Goal: Task Accomplishment & Management: Complete application form

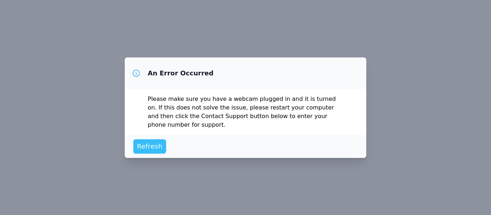
click at [150, 144] on span "Refresh" at bounding box center [150, 147] width 26 height 10
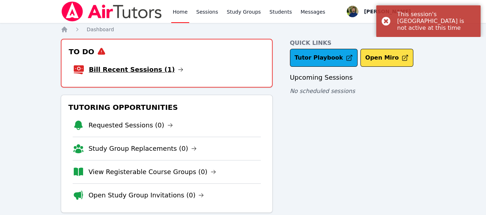
click at [152, 70] on link "Bill Recent Sessions (1)" at bounding box center [136, 70] width 95 height 10
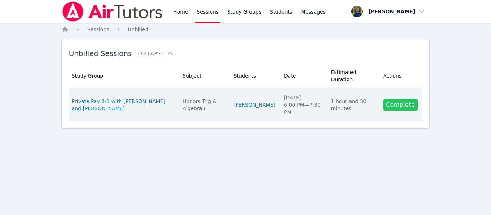
click at [409, 103] on link "Complete" at bounding box center [400, 105] width 35 height 12
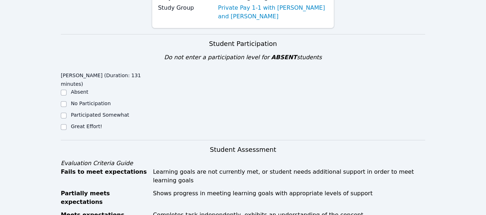
scroll to position [108, 0]
click at [62, 126] on input "Great Effort!" at bounding box center [64, 127] width 6 height 6
checkbox input "true"
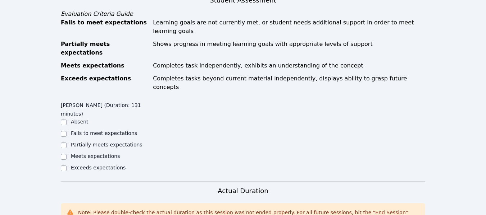
scroll to position [258, 0]
click at [63, 165] on input "Exceeds expectations" at bounding box center [64, 168] width 6 height 6
checkbox input "true"
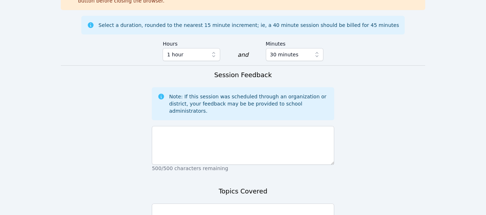
scroll to position [477, 0]
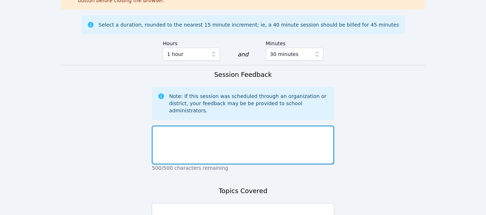
click at [202, 126] on textarea at bounding box center [243, 145] width 182 height 39
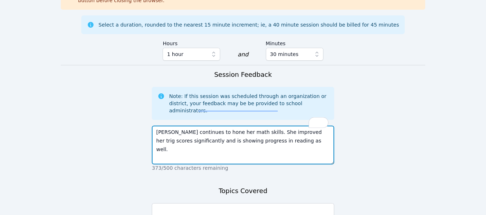
scroll to position [506, 0]
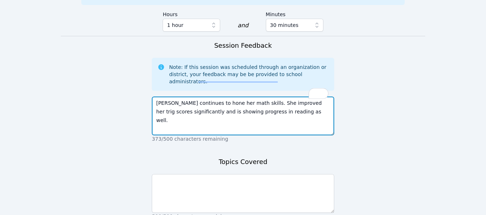
type textarea "[PERSON_NAME] continues to hone her math skills. She improved her trig scores s…"
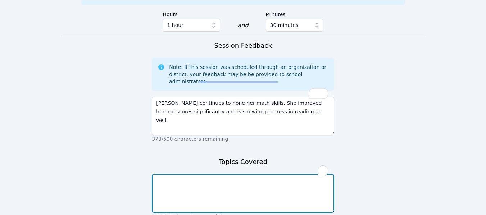
click at [207, 174] on textarea "To enrich screen reader interactions, please activate Accessibility in Grammarl…" at bounding box center [243, 193] width 182 height 39
type textarea "Trigonometry, algebra, word problems"
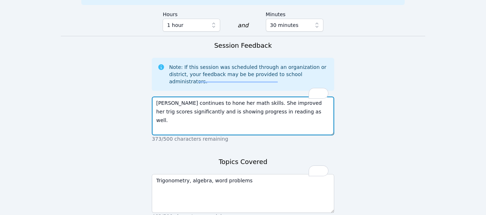
click at [183, 97] on textarea "[PERSON_NAME] continues to hone her math skills. She improved her trig scores s…" at bounding box center [243, 116] width 182 height 39
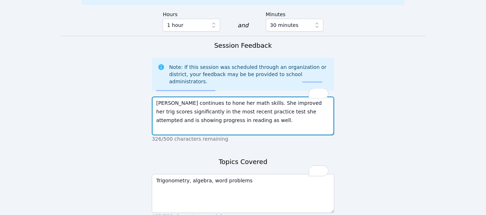
click at [242, 97] on textarea "[PERSON_NAME] continues to hone her math skills. She improved her trig scores s…" at bounding box center [243, 116] width 182 height 39
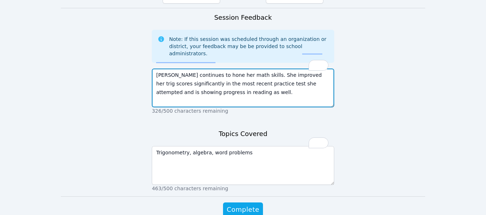
scroll to position [537, 0]
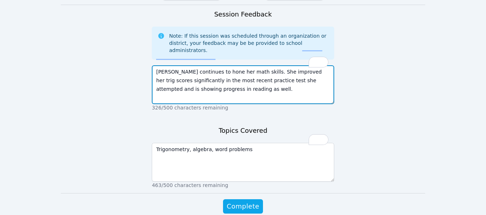
type textarea "[PERSON_NAME] continues to hone her math skills. She improved her trig scores s…"
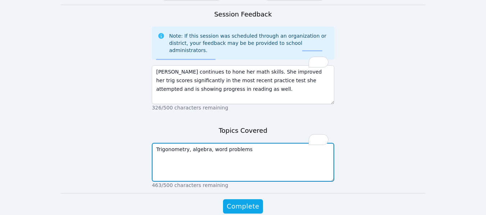
click at [252, 143] on textarea "Trigonometry, algebra, word problems" at bounding box center [243, 162] width 182 height 39
type textarea "Trigonometry, algebra, word problems, and language conventions."
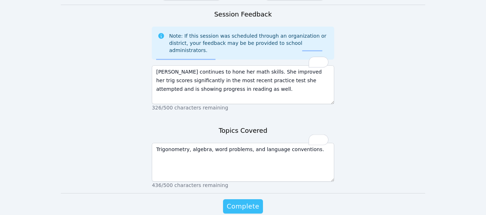
click at [241, 202] on span "Complete" at bounding box center [242, 207] width 32 height 10
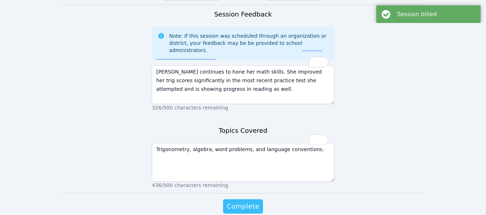
scroll to position [0, 0]
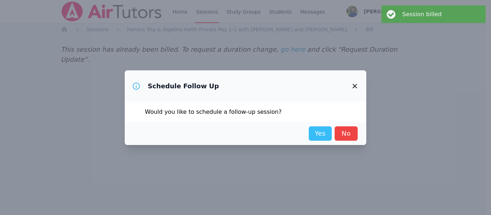
click at [315, 128] on link "Yes" at bounding box center [320, 134] width 23 height 14
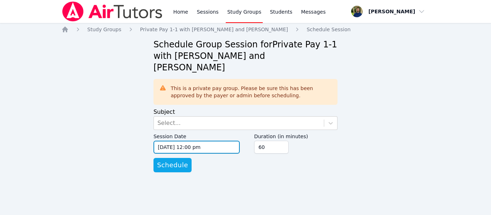
click at [210, 141] on input "[DATE] 12:00 pm" at bounding box center [196, 147] width 86 height 13
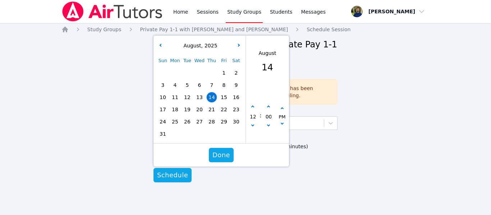
click at [174, 91] on div "Sun Mon Tue Wed Thu Fri Sat 1 2 3 4 5 6 7 8 9 10 11 12 13 14 15 16 17 18 19 20 …" at bounding box center [200, 98] width 86 height 86
click at [173, 105] on span "18" at bounding box center [175, 110] width 10 height 10
click at [253, 106] on icon "button" at bounding box center [252, 107] width 3 height 3
type input "[DATE] 01:00 pm"
type input "01"
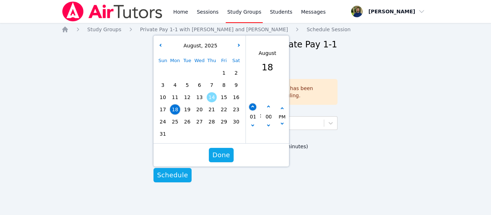
click at [253, 106] on icon "button" at bounding box center [252, 107] width 3 height 3
type input "[DATE] 02:00 pm"
type input "02"
click at [253, 106] on icon "button" at bounding box center [252, 107] width 3 height 3
type input "[DATE] 03:00 pm"
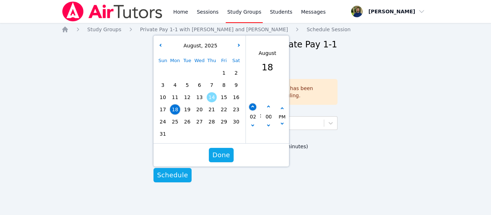
type input "03"
click at [253, 106] on icon "button" at bounding box center [252, 107] width 3 height 3
type input "[DATE] 04:00 pm"
type input "04"
click at [253, 106] on icon "button" at bounding box center [252, 107] width 3 height 3
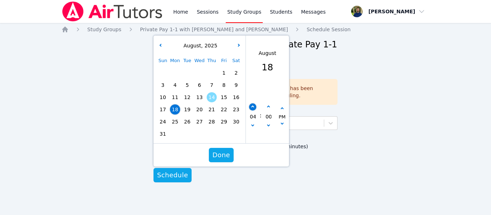
type input "[DATE] 05:00 pm"
type input "05"
click at [267, 106] on icon "button" at bounding box center [268, 107] width 3 height 3
type input "[DATE] 05:05 pm"
type input "05"
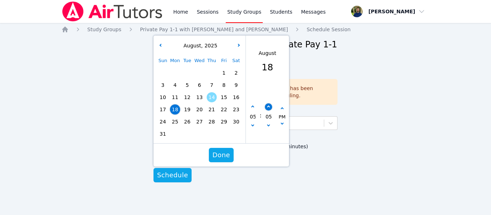
click at [267, 106] on icon "button" at bounding box center [268, 107] width 3 height 3
type input "[DATE] 05:10 pm"
type input "10"
click at [267, 106] on icon "button" at bounding box center [268, 107] width 3 height 3
type input "[DATE] 05:15 pm"
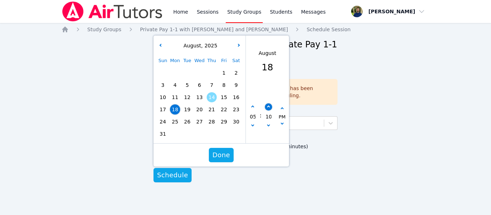
type input "15"
click at [267, 106] on icon "button" at bounding box center [268, 107] width 3 height 3
type input "[DATE] 05:20 pm"
type input "20"
click at [267, 106] on icon "button" at bounding box center [268, 107] width 3 height 3
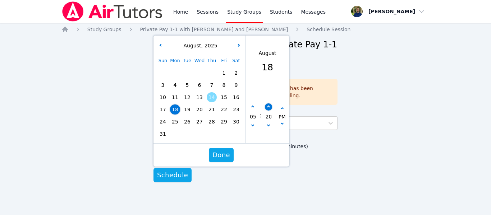
type input "[DATE] 05:25 pm"
type input "25"
click at [267, 106] on icon "button" at bounding box center [268, 107] width 3 height 3
type input "[DATE] 05:30 pm"
type input "30"
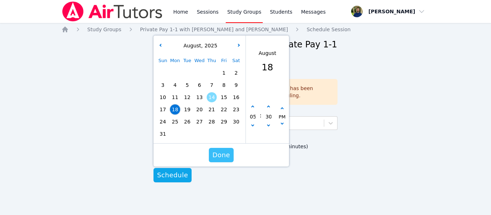
click at [217, 150] on span "Done" at bounding box center [221, 155] width 18 height 10
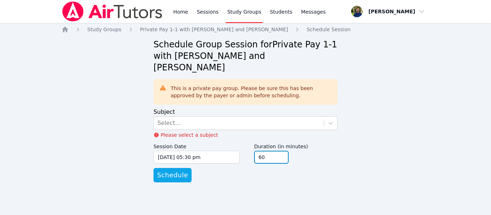
click at [278, 151] on input "60" at bounding box center [271, 157] width 35 height 13
click at [281, 151] on input "75" at bounding box center [271, 157] width 35 height 13
click at [281, 151] on input "90" at bounding box center [271, 157] width 35 height 13
click at [281, 151] on input "105" at bounding box center [271, 157] width 35 height 13
type input "90"
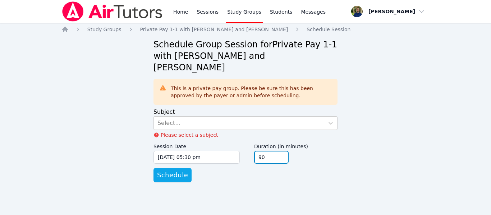
click at [280, 151] on input "90" at bounding box center [271, 157] width 35 height 13
click at [165, 168] on button "Schedule" at bounding box center [172, 175] width 38 height 14
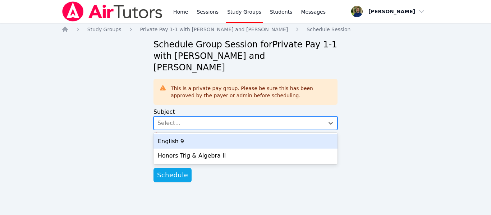
click at [196, 117] on div "Select..." at bounding box center [239, 123] width 170 height 13
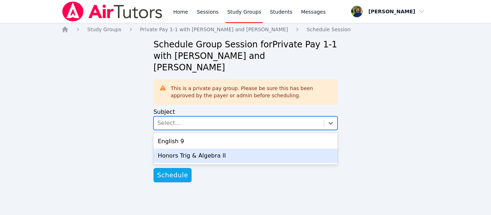
click at [168, 149] on div "Honors Trig & Algebra II" at bounding box center [245, 156] width 184 height 14
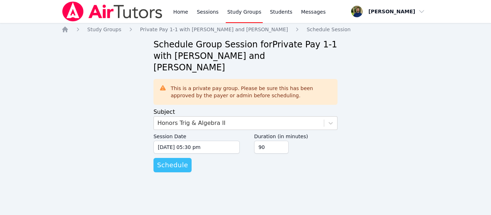
click at [168, 160] on span "Schedule" at bounding box center [172, 165] width 31 height 10
